Goal: Information Seeking & Learning: Find specific page/section

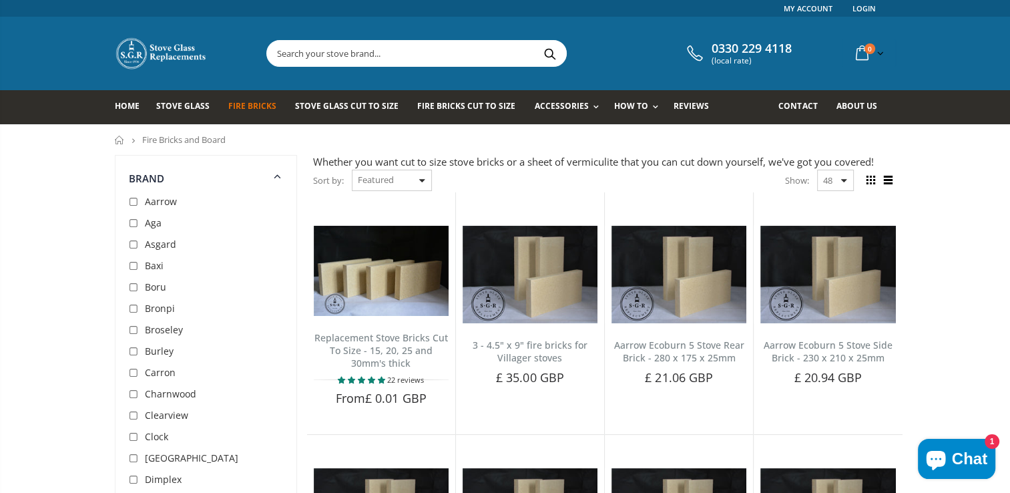
click at [424, 178] on div "Sort by: Featured Best Selling Name, A-Z Name, Z-A Price, low to high Price, hi…" at bounding box center [372, 180] width 119 height 23
click at [843, 180] on div "Show: 48 24 36 All" at bounding box center [819, 180] width 69 height 21
click at [887, 180] on span at bounding box center [888, 180] width 15 height 15
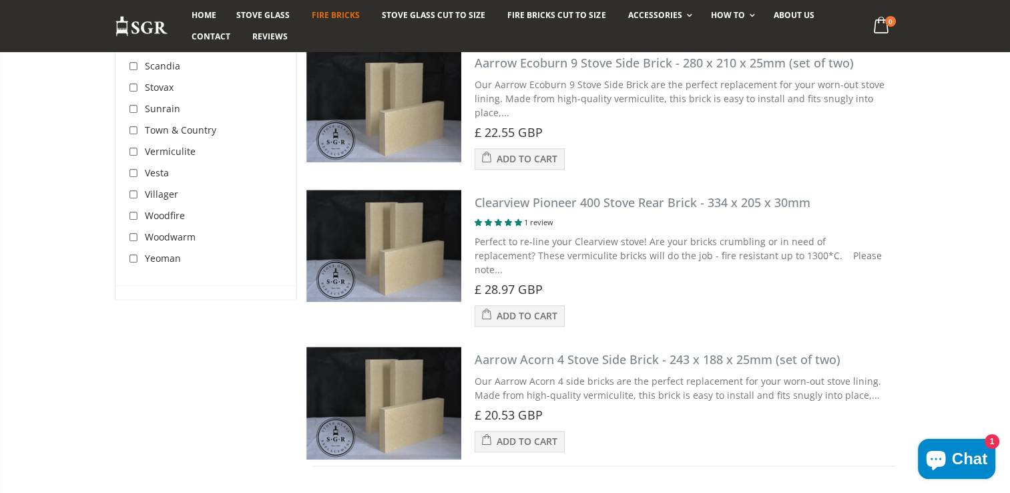
scroll to position [6481, 0]
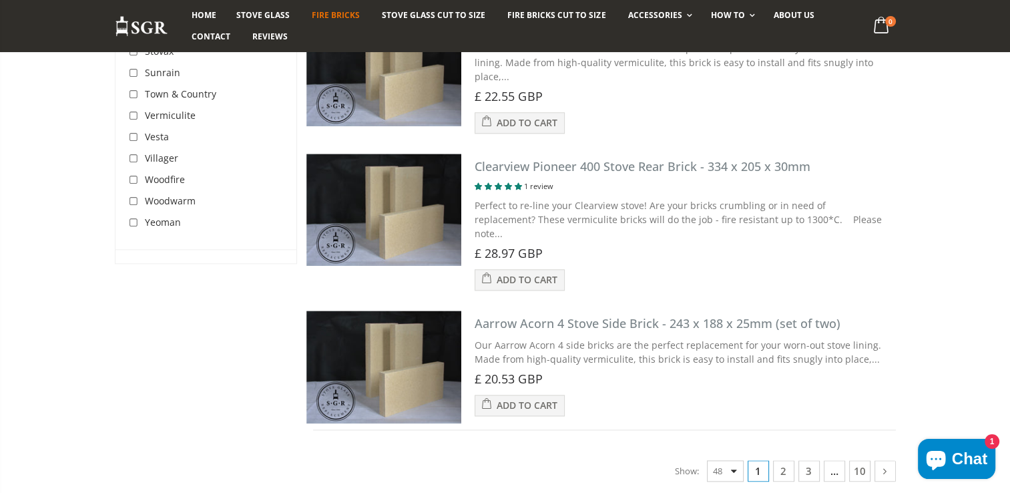
drag, startPoint x: 944, startPoint y: 300, endPoint x: 887, endPoint y: 322, distance: 60.6
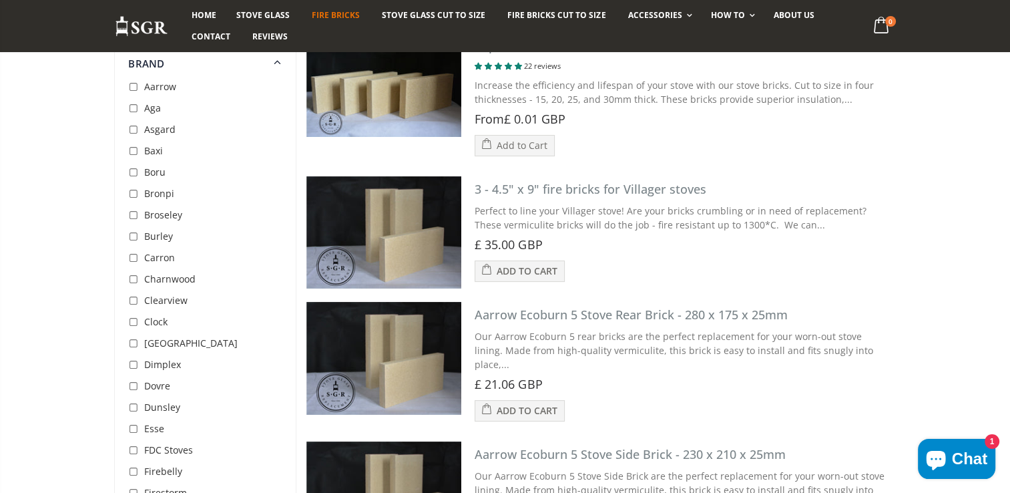
scroll to position [0, 0]
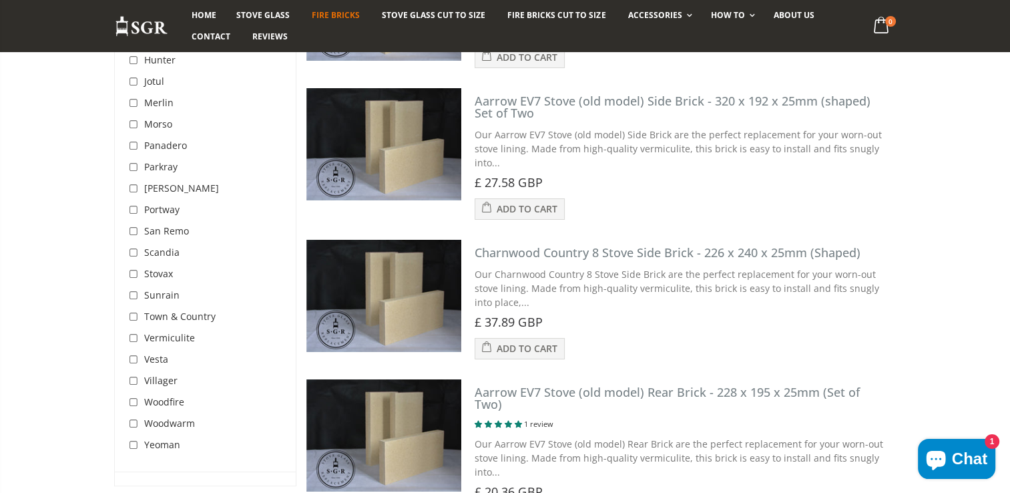
scroll to position [4816, 0]
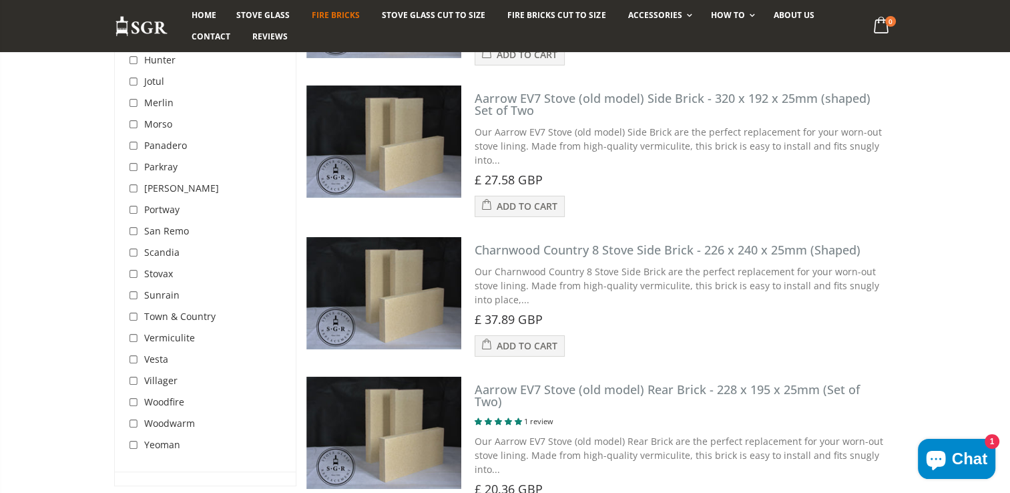
drag, startPoint x: 932, startPoint y: 330, endPoint x: 964, endPoint y: 361, distance: 44.4
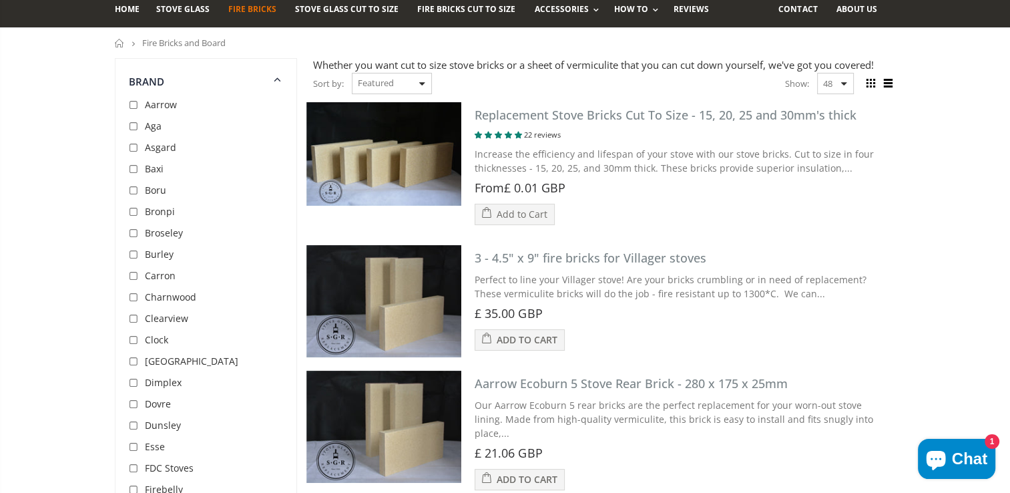
scroll to position [0, 0]
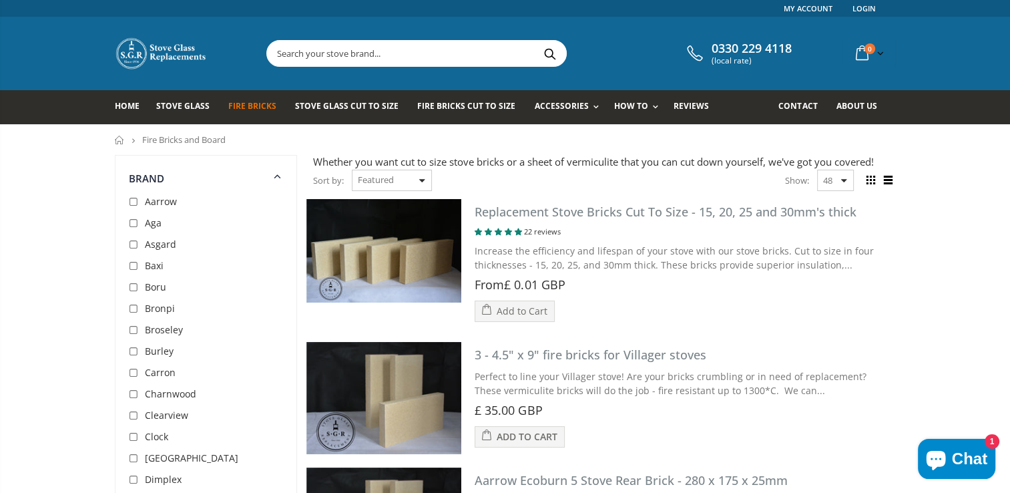
click at [276, 49] on input "text" at bounding box center [491, 53] width 449 height 25
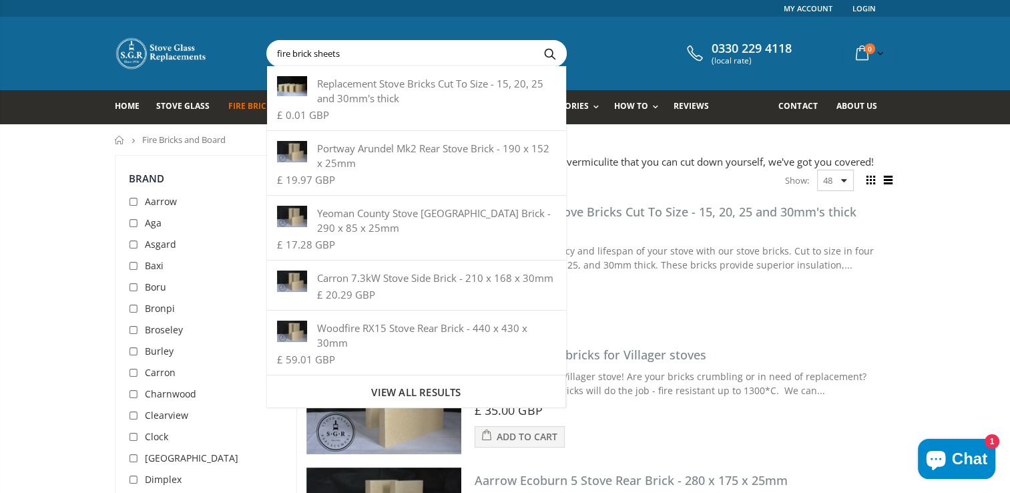
type input "fire brick sheets"
click at [549, 49] on button "Search" at bounding box center [550, 53] width 30 height 25
